Goal: Task Accomplishment & Management: Manage account settings

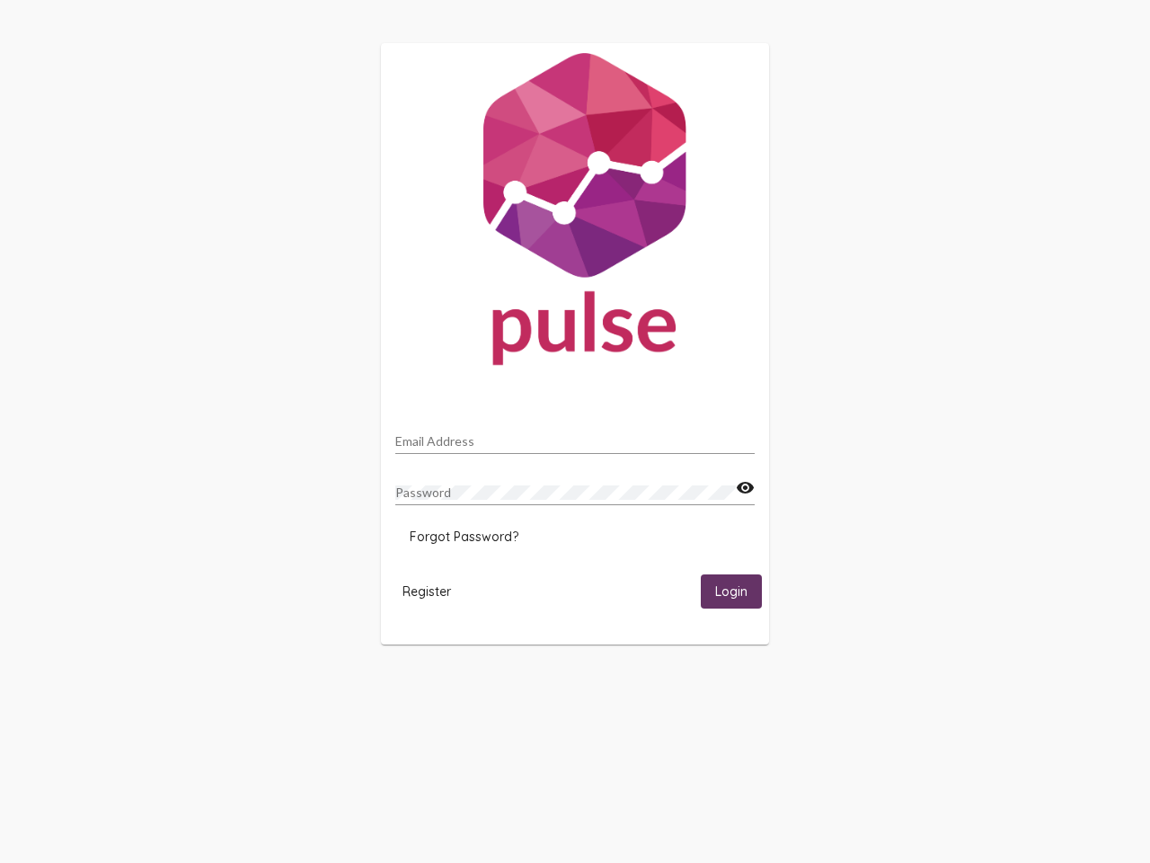
click at [575, 436] on input "Email Address" at bounding box center [574, 441] width 359 height 14
click at [745, 488] on mat-icon "visibility" at bounding box center [745, 488] width 19 height 22
click at [464, 536] on span "Forgot Password?" at bounding box center [464, 536] width 109 height 16
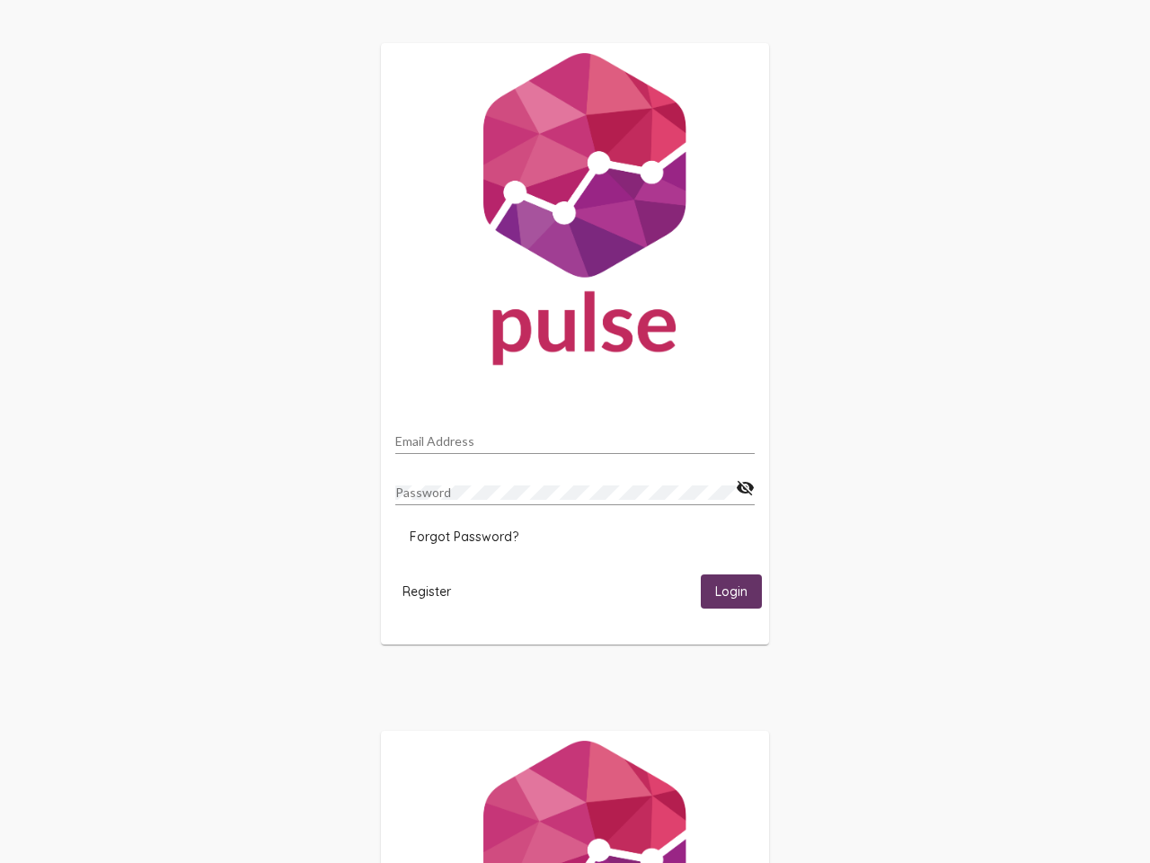
click at [427, 590] on span "Register" at bounding box center [427, 591] width 49 height 16
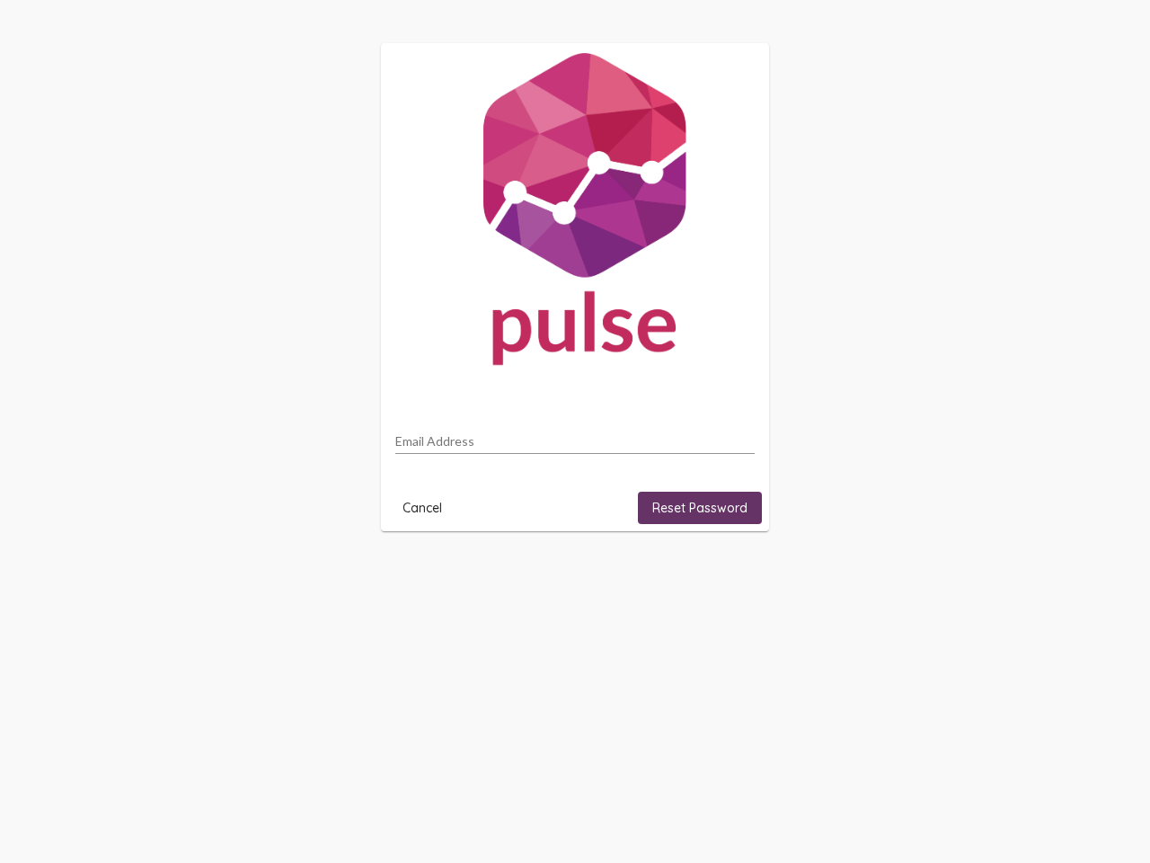
click at [731, 574] on html "Email Address Cancel Reset Password" at bounding box center [575, 287] width 1150 height 574
